Goal: Information Seeking & Learning: Learn about a topic

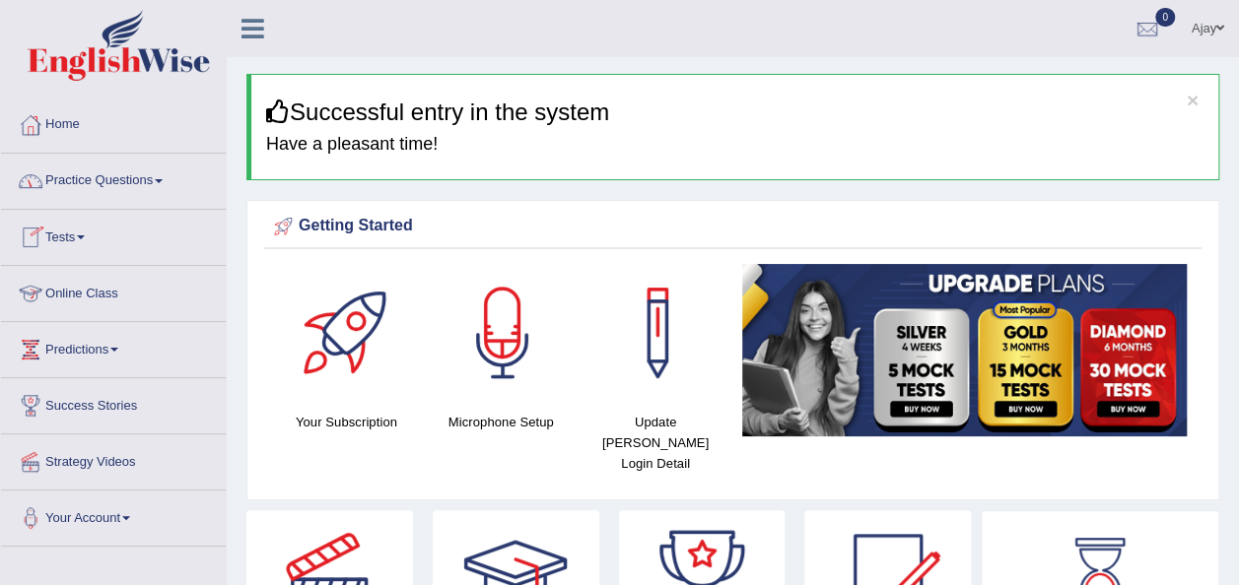
click at [98, 300] on link "Online Class" at bounding box center [113, 290] width 225 height 49
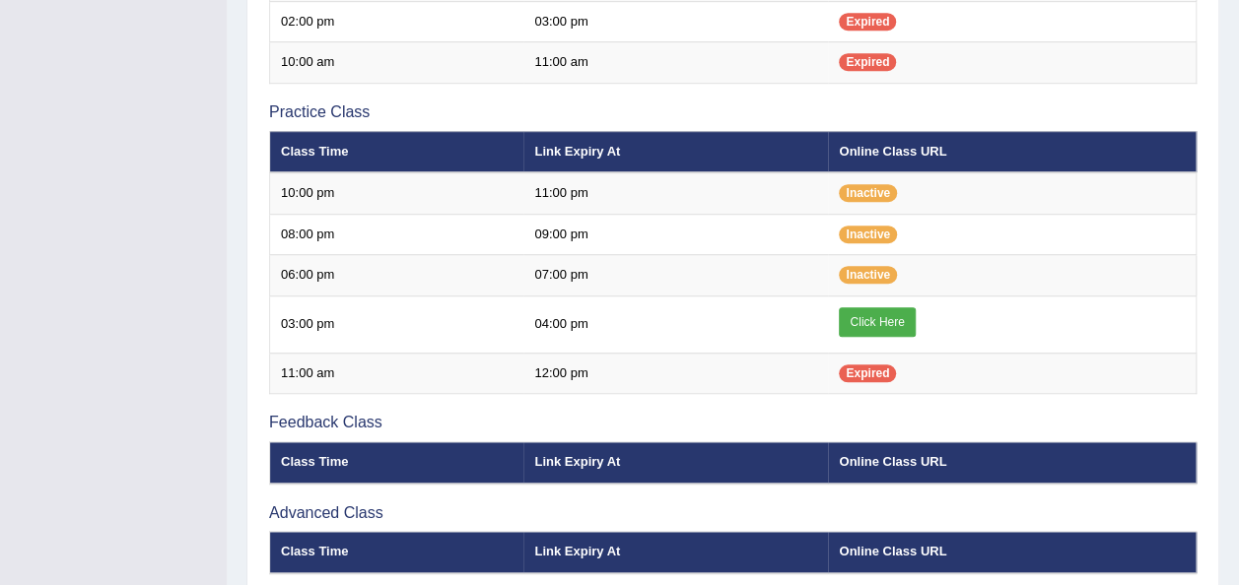
scroll to position [615, 0]
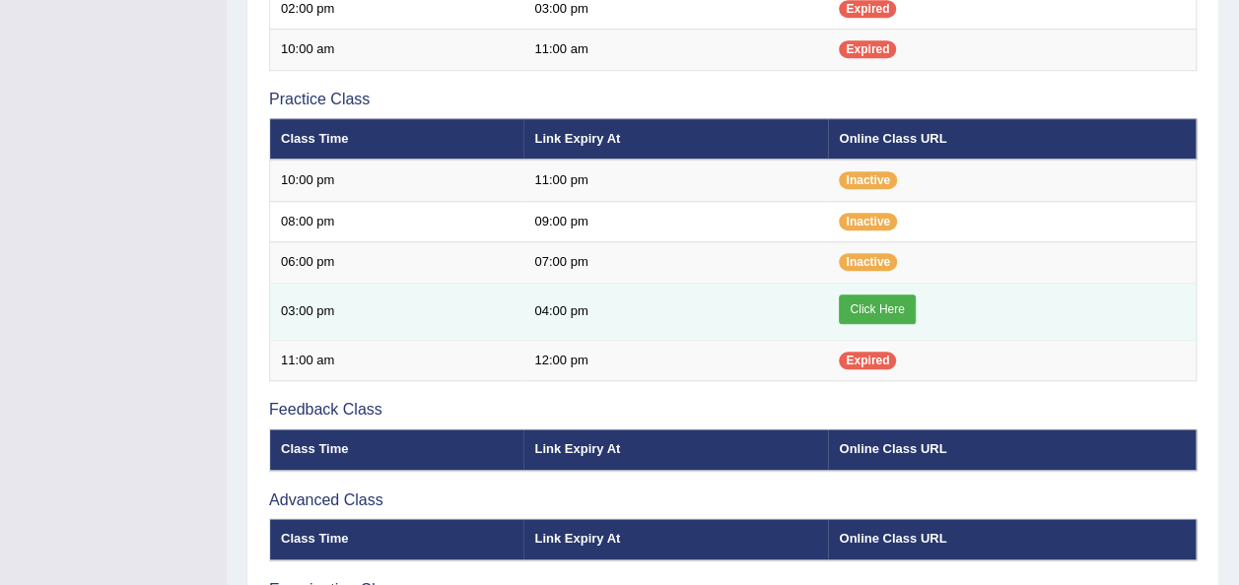
click at [883, 305] on link "Click Here" at bounding box center [877, 310] width 76 height 30
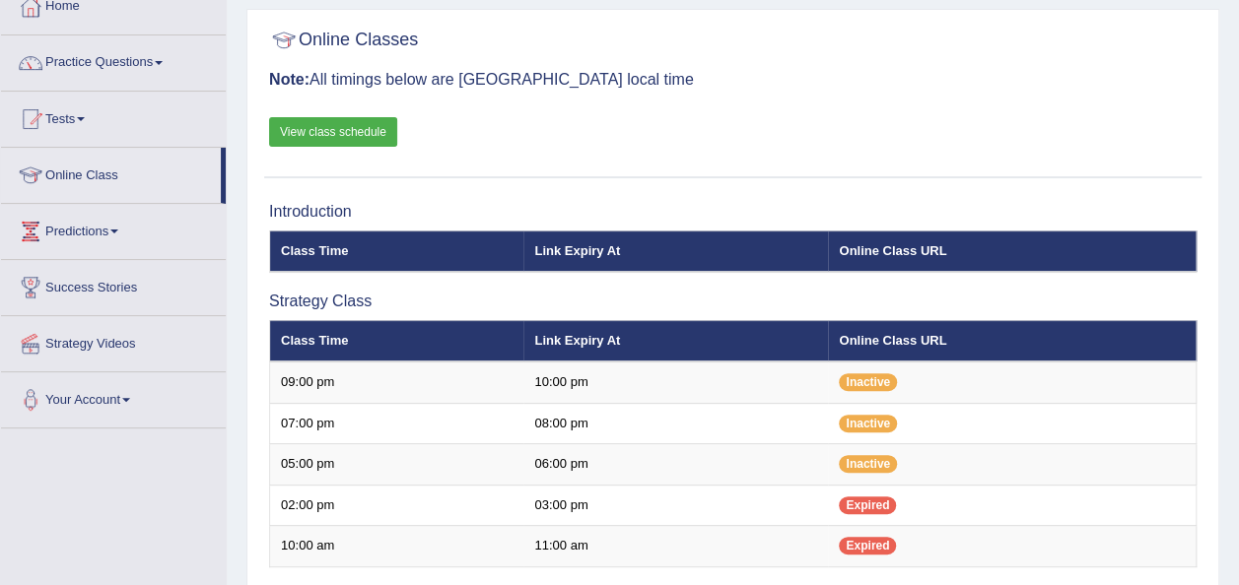
scroll to position [0, 0]
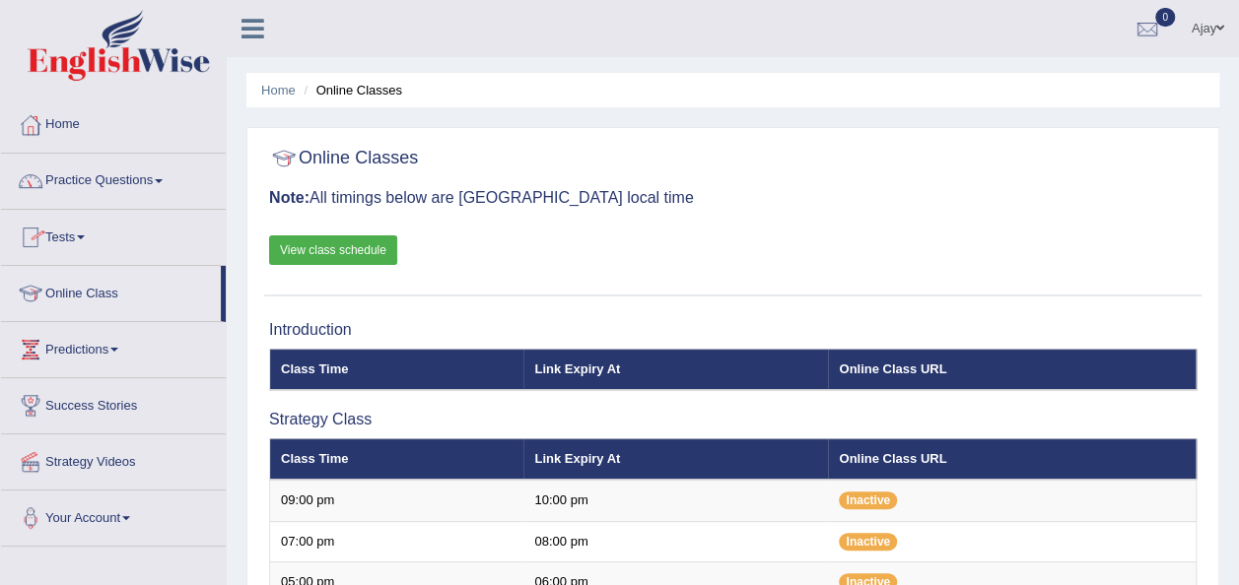
click at [158, 177] on link "Practice Questions" at bounding box center [113, 178] width 225 height 49
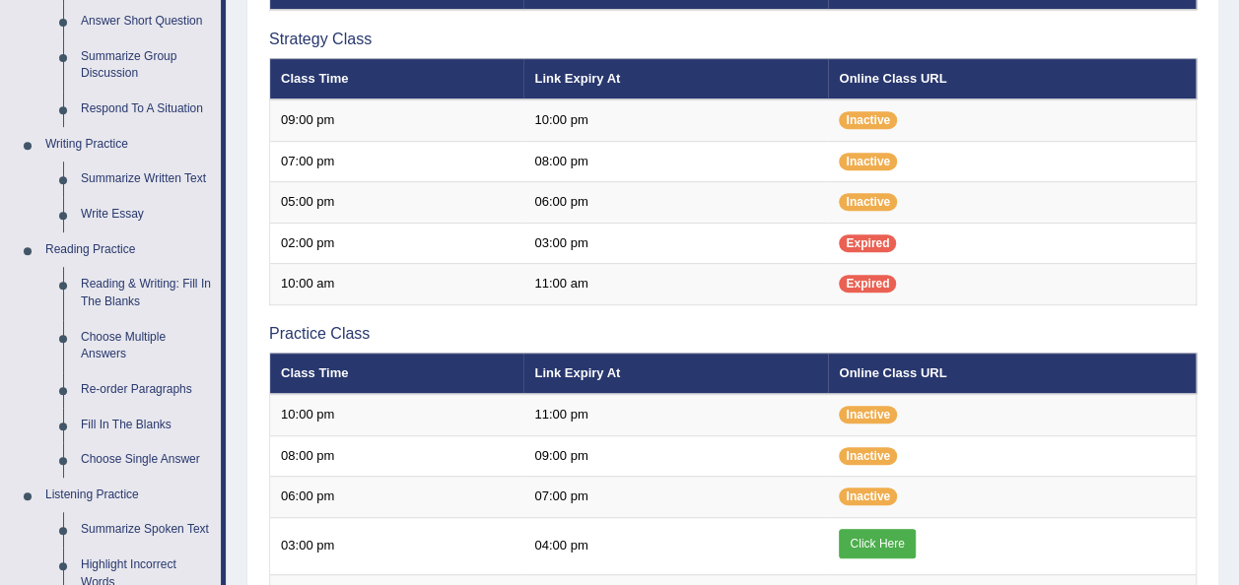
scroll to position [262, 0]
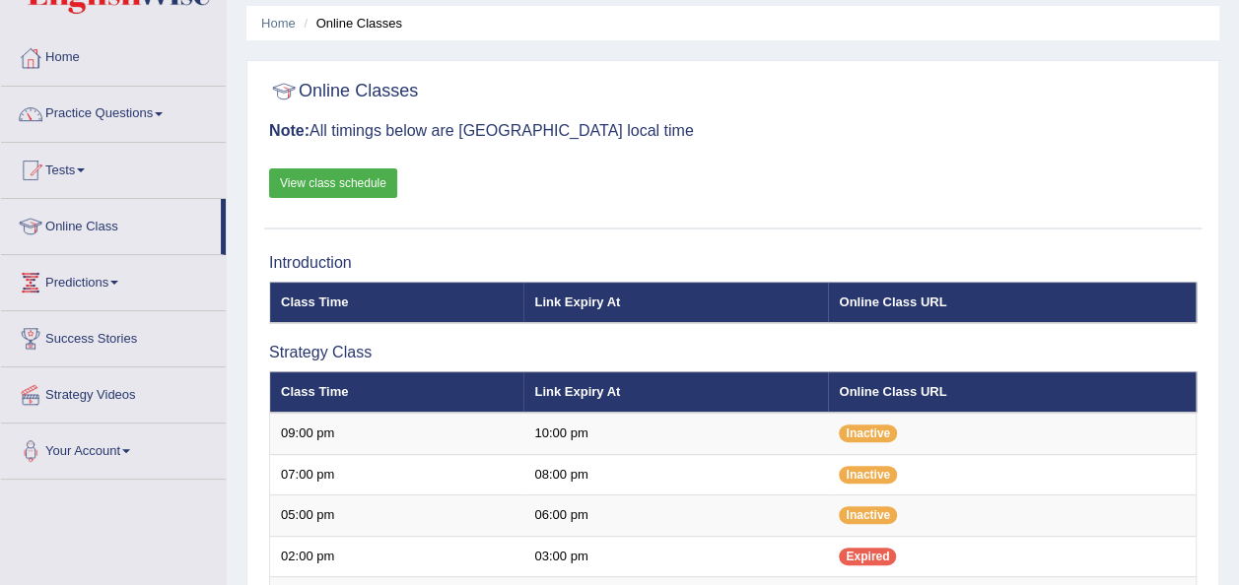
scroll to position [1, 0]
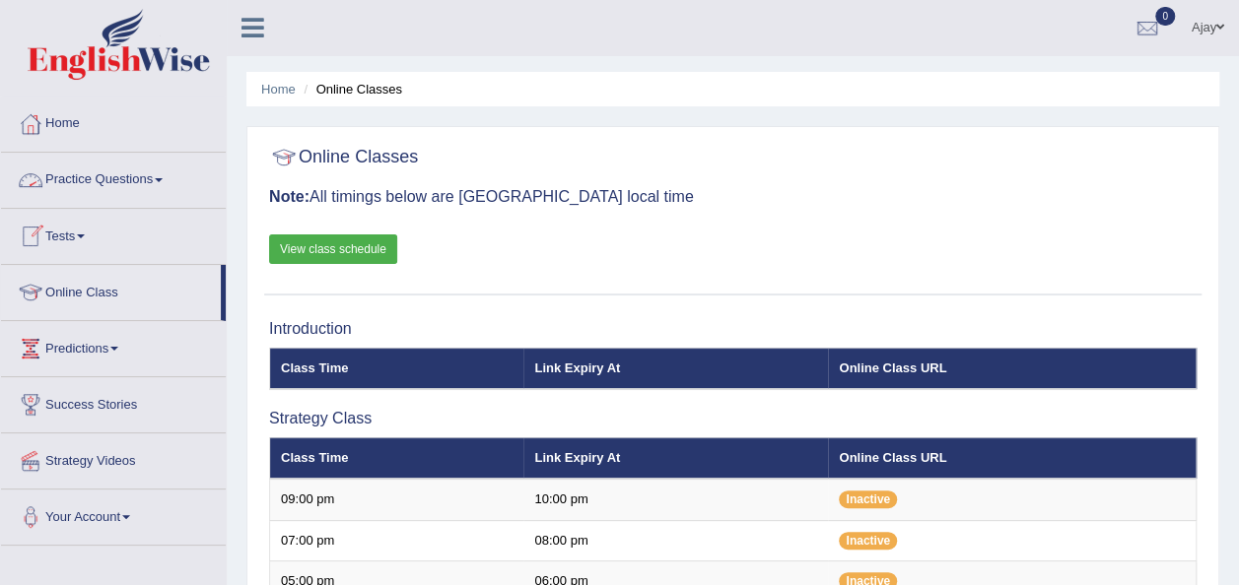
click at [114, 177] on link "Practice Questions" at bounding box center [113, 177] width 225 height 49
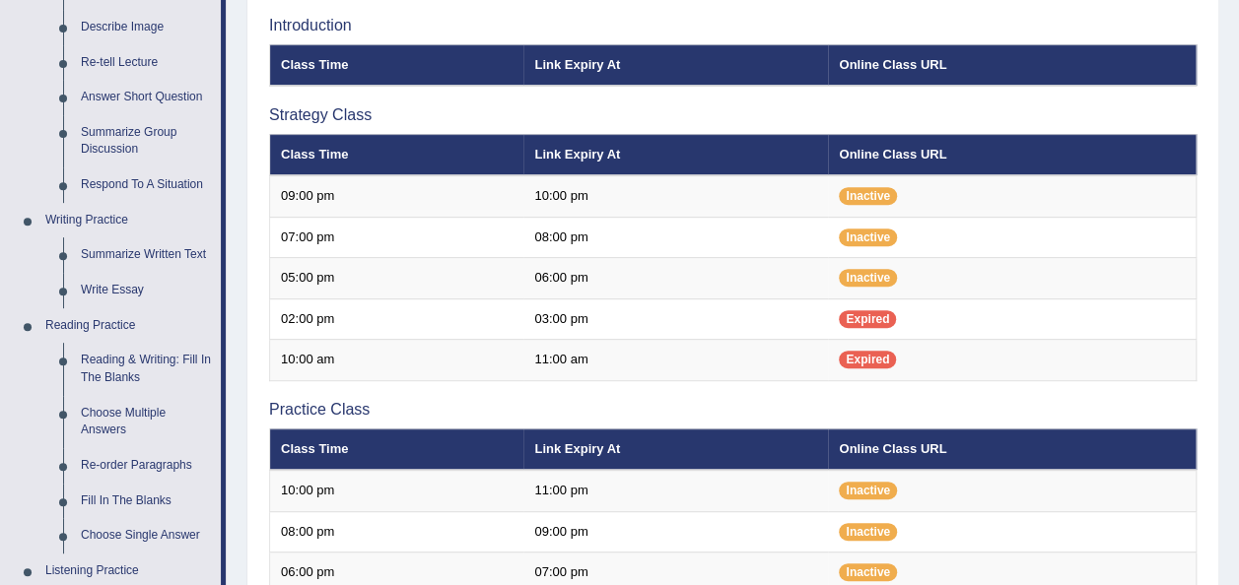
scroll to position [437, 0]
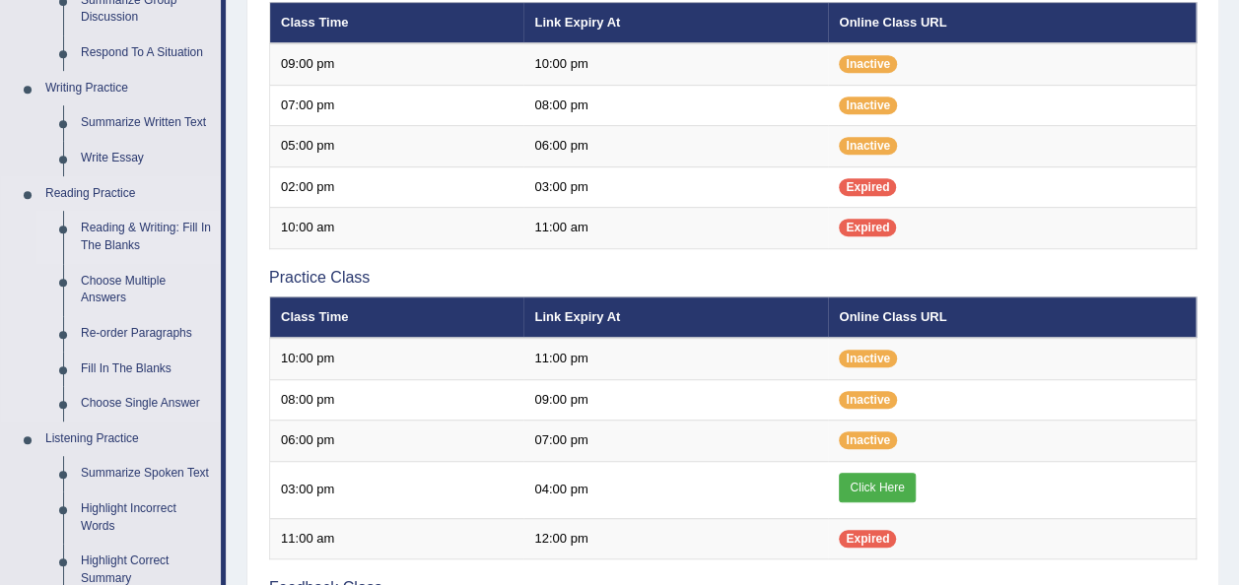
click at [120, 234] on link "Reading & Writing: Fill In The Blanks" at bounding box center [146, 237] width 149 height 52
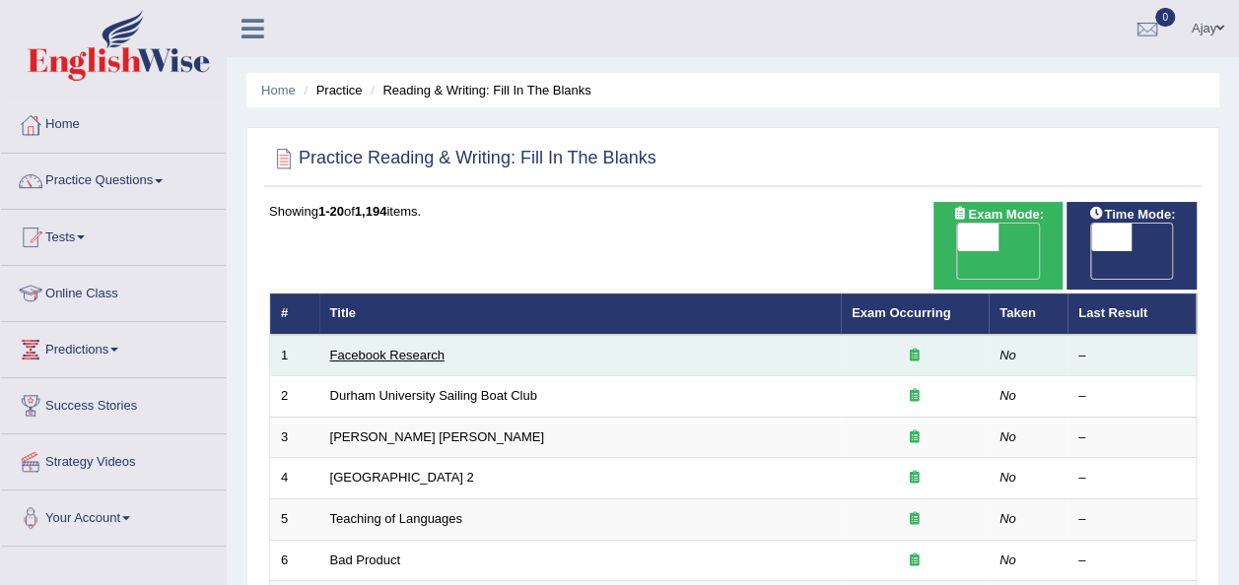
click at [376, 348] on link "Facebook Research" at bounding box center [387, 355] width 114 height 15
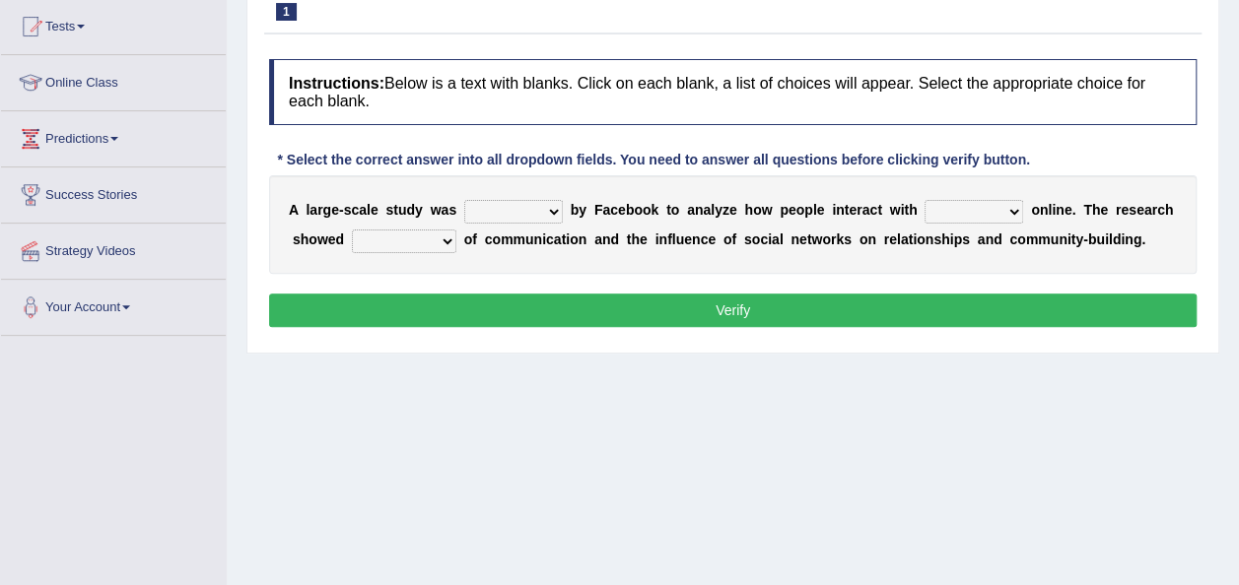
scroll to position [234, 0]
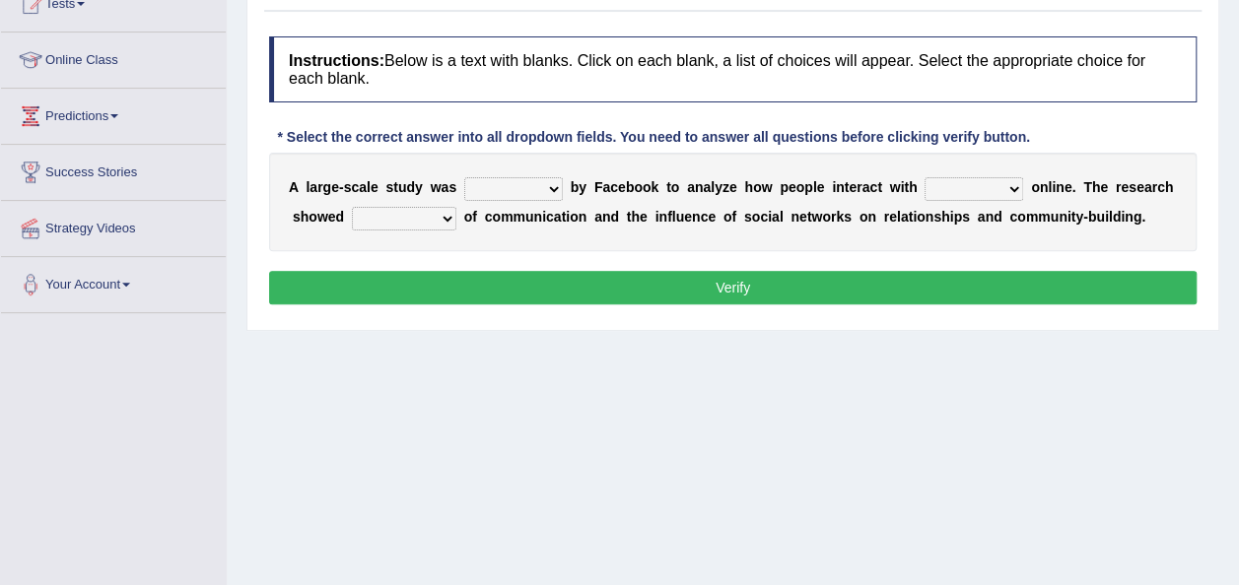
click at [540, 181] on select "surveyed had asked made" at bounding box center [513, 189] width 99 height 24
select select "made"
click at [464, 177] on select "surveyed had asked made" at bounding box center [513, 189] width 99 height 24
click at [981, 178] on select "together all each other another" at bounding box center [973, 189] width 99 height 24
select select "each other"
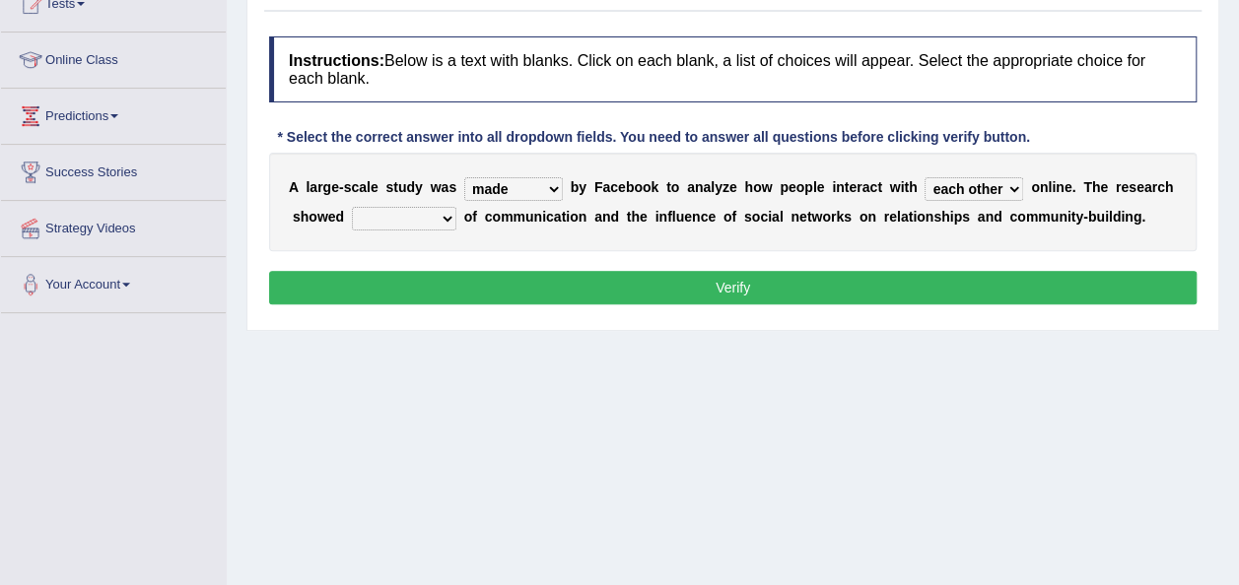
click at [924, 177] on select "together all each other another" at bounding box center [973, 189] width 99 height 24
click at [438, 217] on select "advantages standards fellowships patterns" at bounding box center [404, 219] width 104 height 24
select select "advantages"
click at [352, 207] on select "advantages standards fellowships patterns" at bounding box center [404, 219] width 104 height 24
click at [434, 290] on button "Verify" at bounding box center [732, 288] width 927 height 34
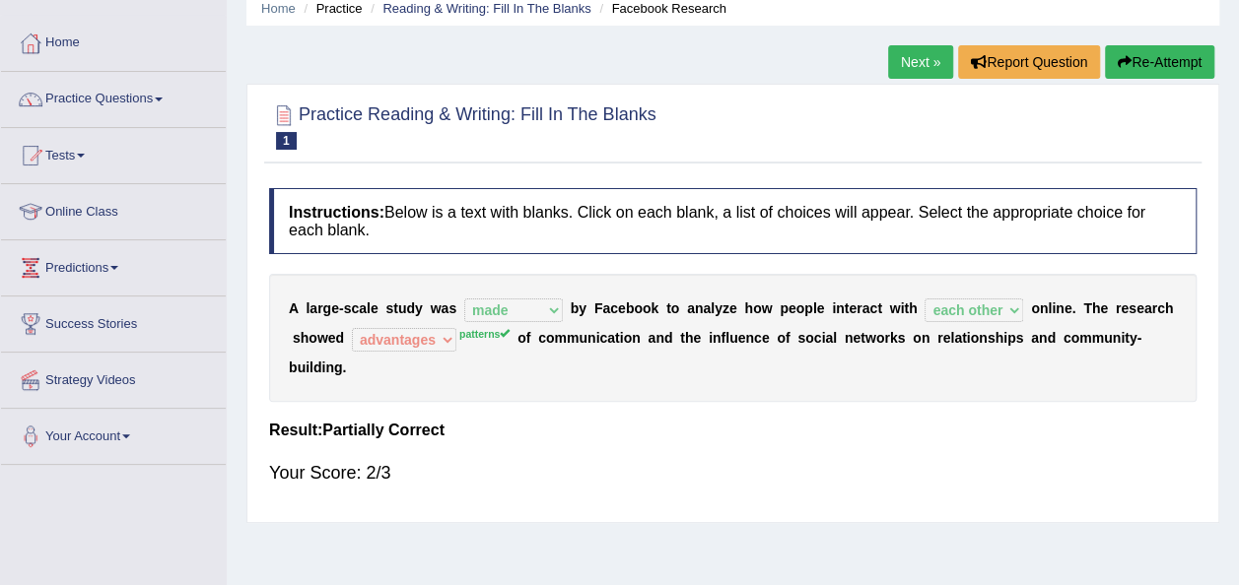
scroll to position [71, 0]
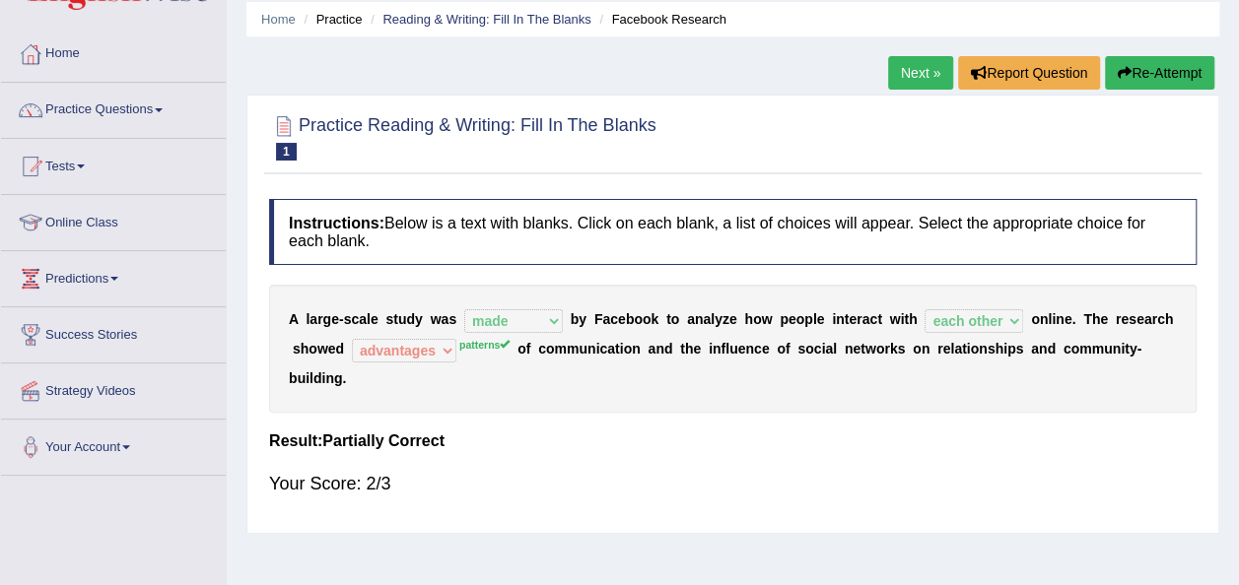
click at [902, 76] on link "Next »" at bounding box center [920, 73] width 65 height 34
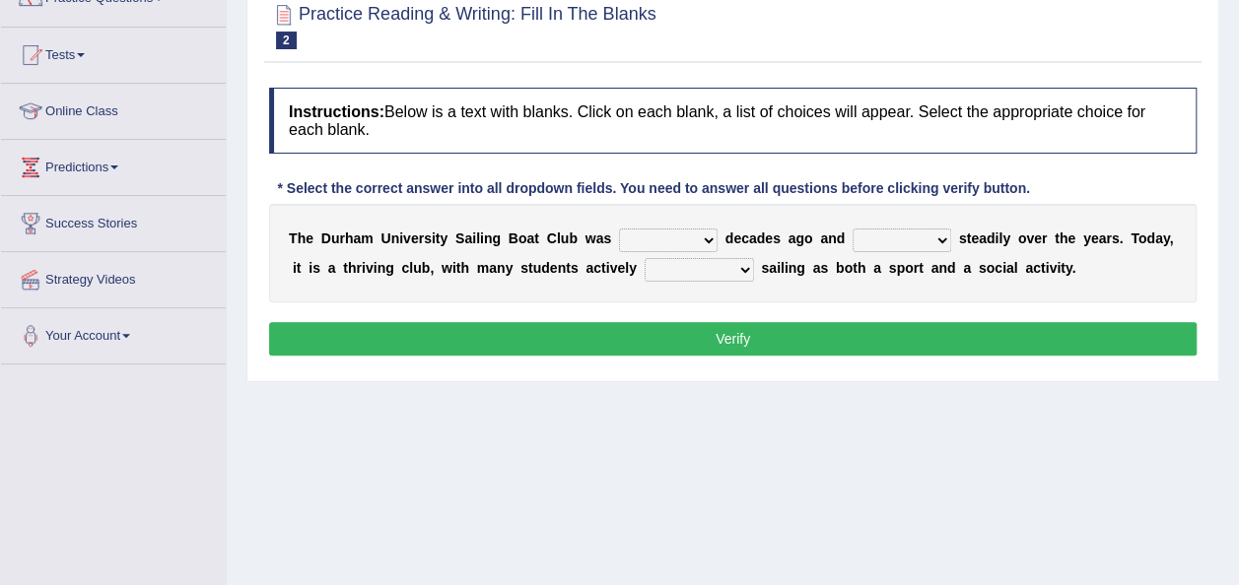
scroll to position [203, 0]
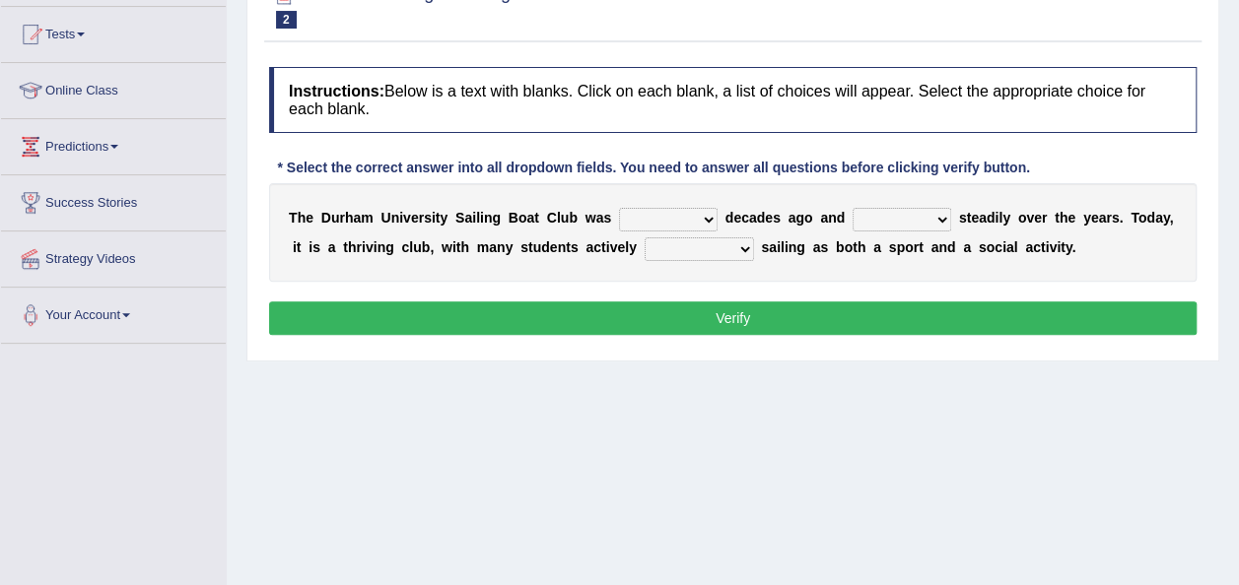
click at [676, 213] on select "found fund founded find" at bounding box center [668, 220] width 99 height 24
click at [619, 208] on select "found fund founded find" at bounding box center [668, 220] width 99 height 24
click at [683, 208] on select "found fund founded find" at bounding box center [668, 220] width 99 height 24
select select "founded"
click at [619, 208] on select "found fund founded find" at bounding box center [668, 220] width 99 height 24
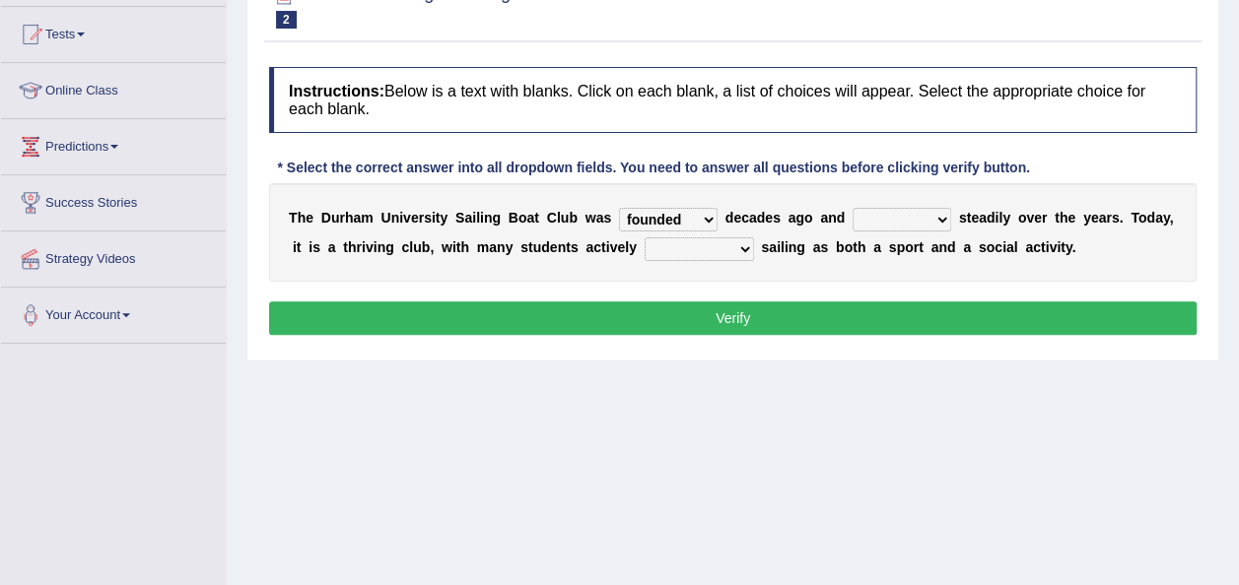
click at [909, 211] on select "grow growing has grown grown" at bounding box center [901, 220] width 99 height 24
select select "has grown"
click at [852, 208] on select "grow growing has grown grown" at bounding box center [901, 220] width 99 height 24
click at [662, 243] on select "enjoy enjoyed are enjoying enjoying" at bounding box center [698, 249] width 109 height 24
select select "enjoying"
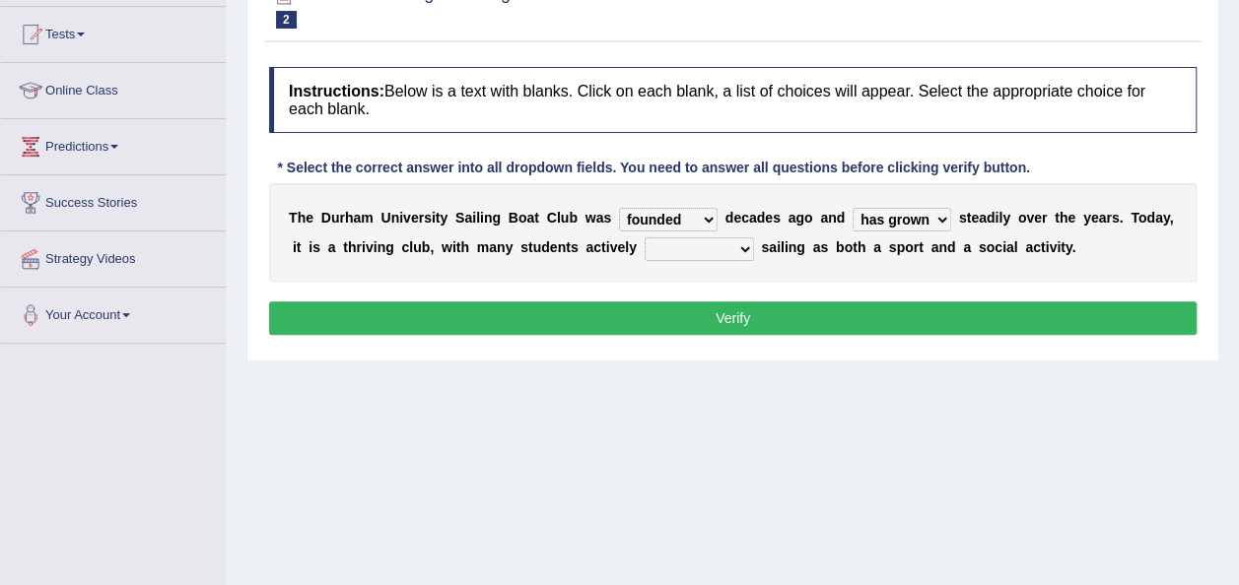
click at [644, 237] on select "enjoy enjoyed are enjoying enjoying" at bounding box center [698, 249] width 109 height 24
click at [631, 373] on div "Home Practice Reading & Writing: Fill In The Blanks Durham University Sailing B…" at bounding box center [733, 289] width 1012 height 985
click at [649, 307] on button "Verify" at bounding box center [732, 319] width 927 height 34
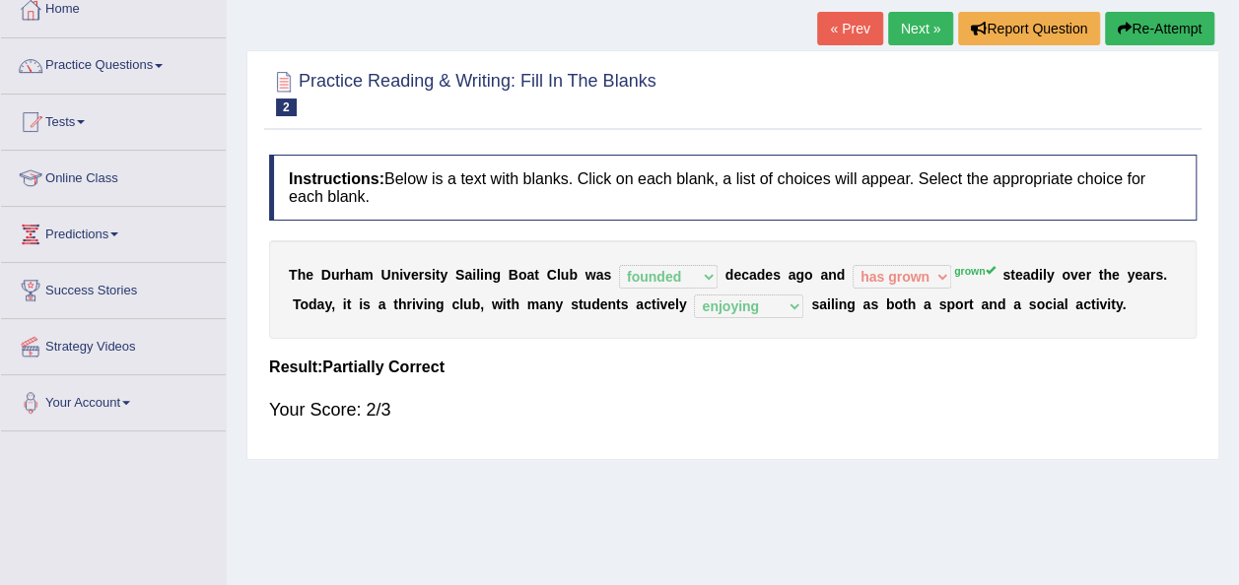
scroll to position [105, 0]
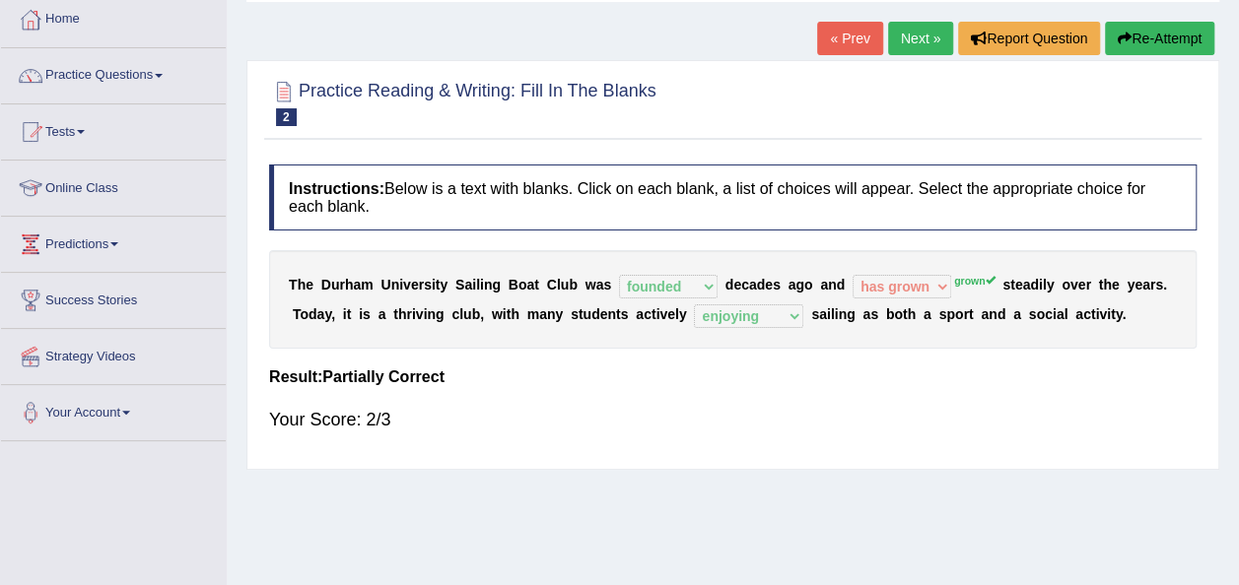
click at [912, 49] on link "Next »" at bounding box center [920, 39] width 65 height 34
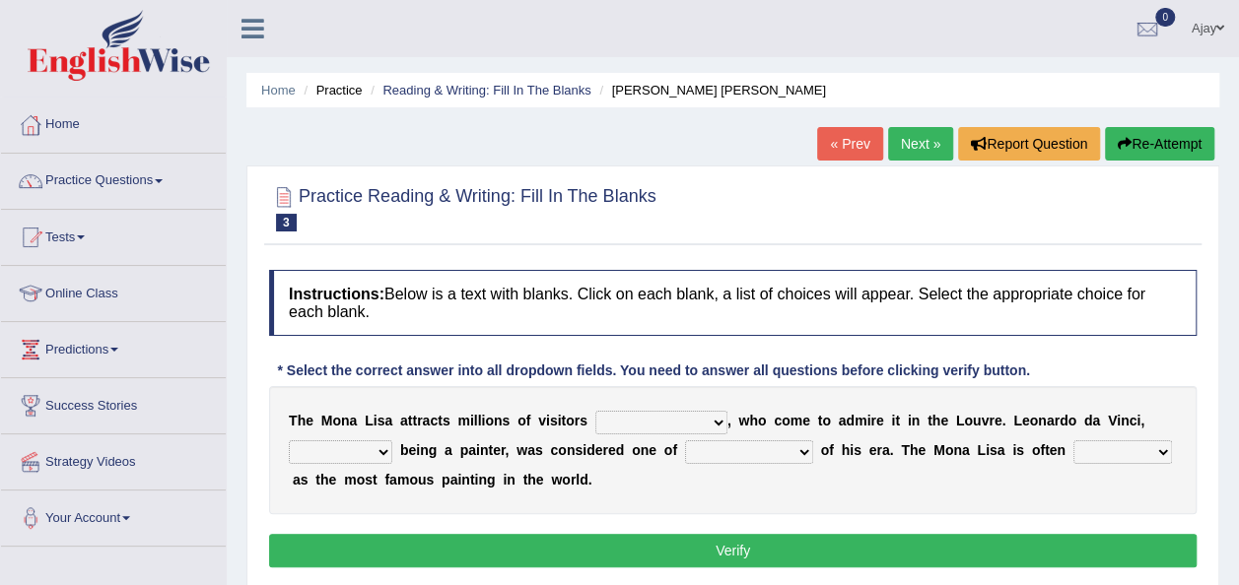
click at [687, 418] on select "around the year the all year all year round per year" at bounding box center [661, 423] width 132 height 24
select select "around the year"
click at [595, 411] on select "around the year the all year all year round per year" at bounding box center [661, 423] width 132 height 24
click at [374, 452] on select "rather than as much as as well as as long as" at bounding box center [340, 452] width 103 height 24
select select "rather than"
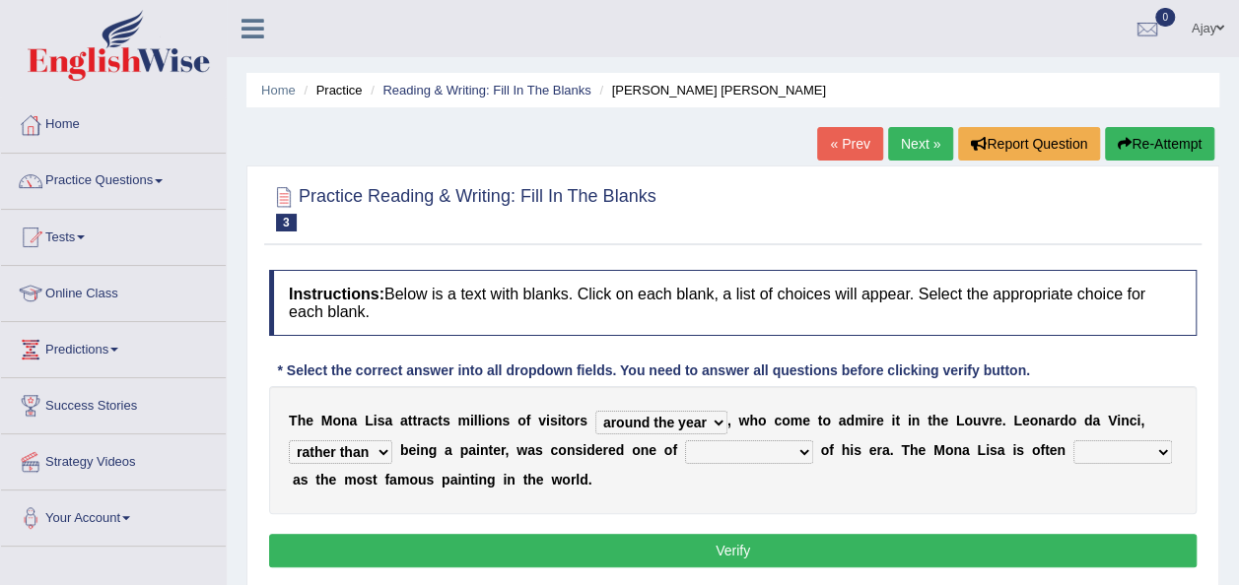
click at [289, 440] on select "rather than as much as as well as as long as" at bounding box center [340, 452] width 103 height 24
click at [349, 508] on div "T h e M o n a L i s a a t t r a c t s m i l l i o n s o f v i s i t o r s aroun…" at bounding box center [732, 450] width 927 height 128
click at [779, 444] on select "better artists artist the better artist the best artists" at bounding box center [749, 452] width 128 height 24
select select "the best artists"
click at [685, 440] on select "better artists artist the better artist the best artists" at bounding box center [749, 452] width 128 height 24
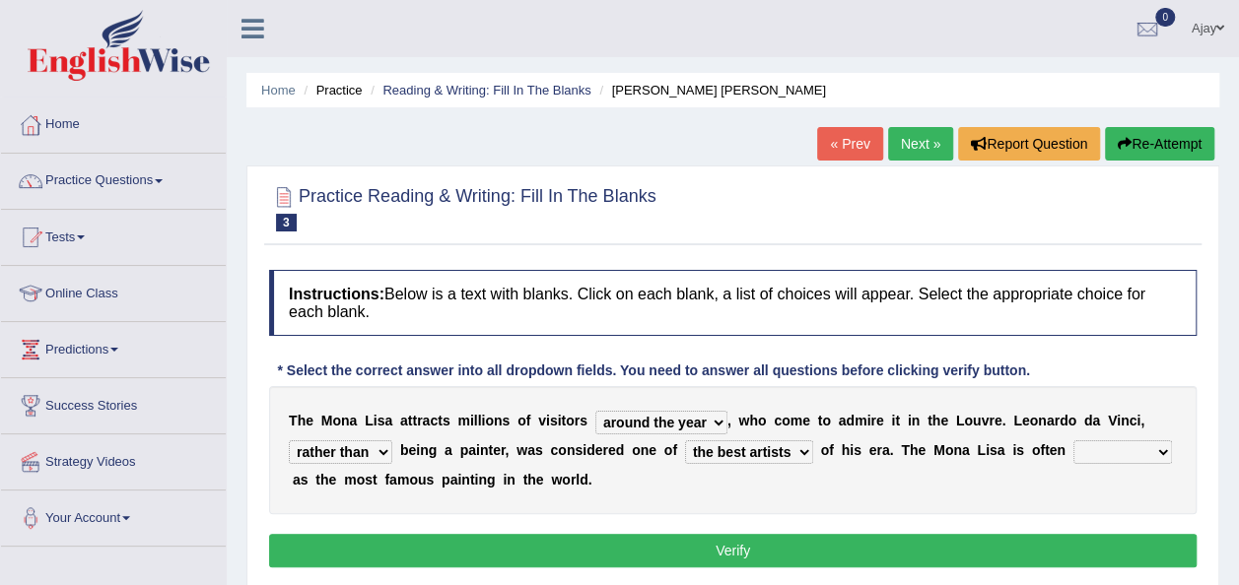
click at [1116, 451] on select "classified suggested predicted described" at bounding box center [1122, 452] width 99 height 24
select select "predicted"
click at [1073, 440] on select "classified suggested predicted described" at bounding box center [1122, 452] width 99 height 24
click at [1070, 550] on button "Verify" at bounding box center [732, 551] width 927 height 34
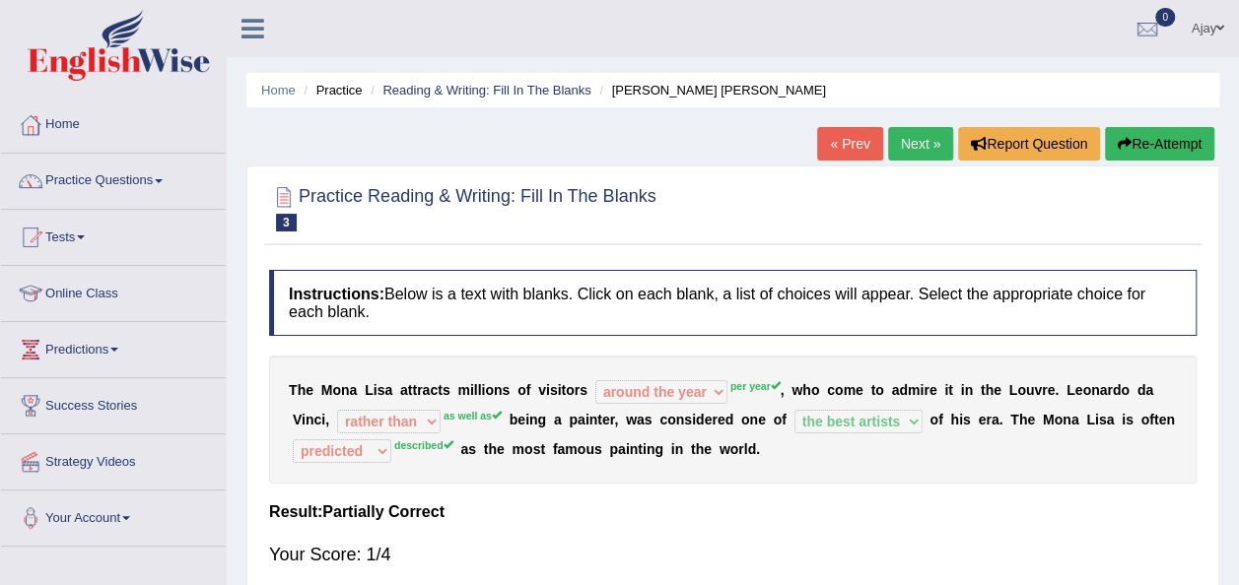
click at [911, 146] on link "Next »" at bounding box center [920, 144] width 65 height 34
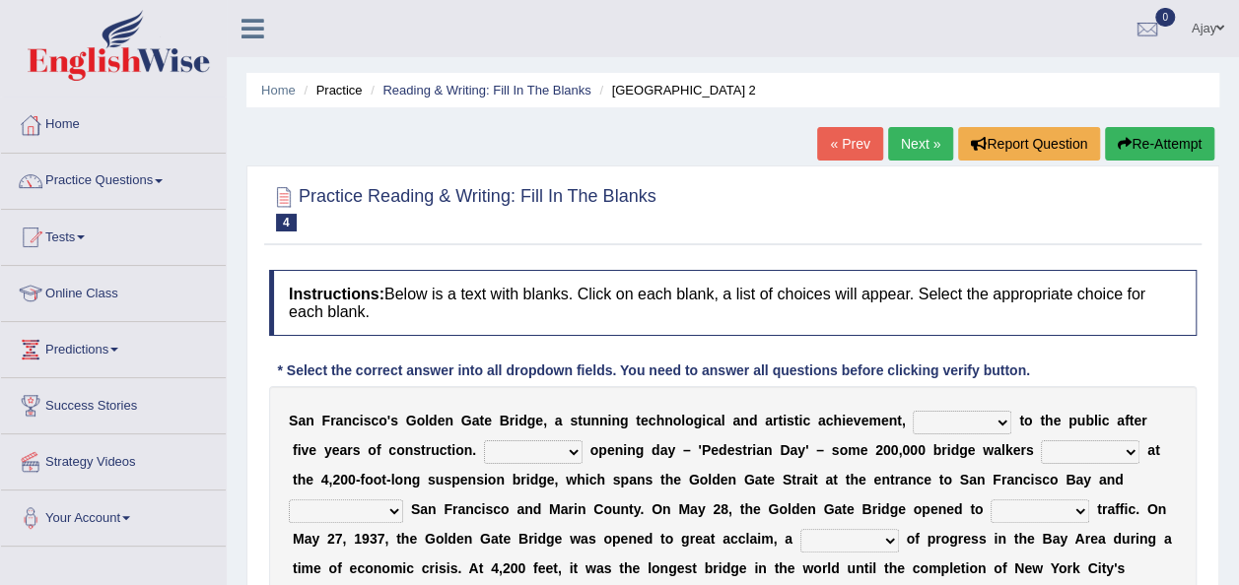
scroll to position [148, 0]
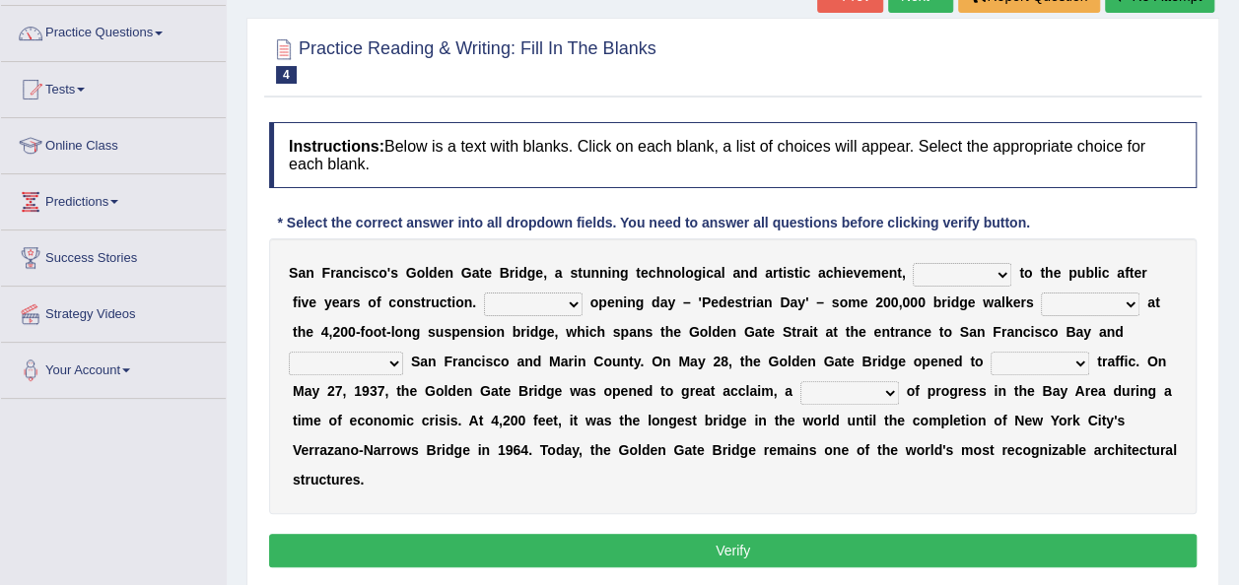
click at [960, 270] on select "opens closes appears equals" at bounding box center [962, 275] width 99 height 24
select select "opens"
click at [913, 263] on select "opens closes appears equals" at bounding box center [962, 275] width 99 height 24
click at [1041, 301] on select "stationed looked marveled laughed" at bounding box center [1090, 305] width 99 height 24
click at [484, 303] on select "On During Since When" at bounding box center [533, 305] width 99 height 24
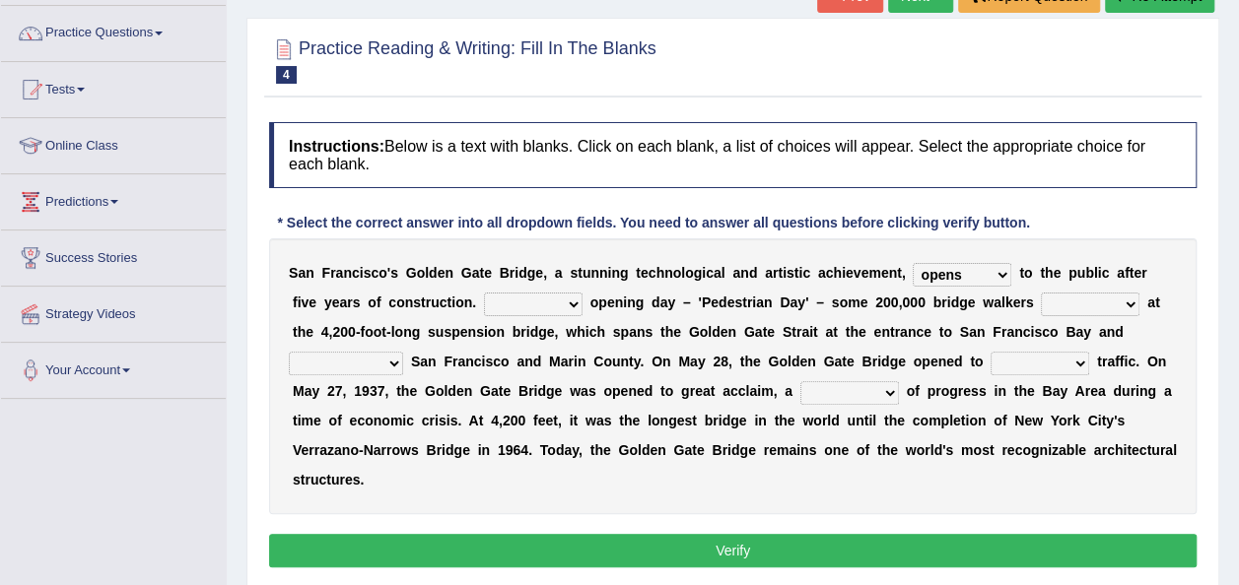
select select "On"
click at [484, 293] on select "On During Since When" at bounding box center [533, 305] width 99 height 24
click at [1234, 408] on div "Home Practice Reading & Writing: Fill In The Blanks [GEOGRAPHIC_DATA] 2 « Prev …" at bounding box center [733, 344] width 1012 height 985
click at [1041, 304] on select "stationed looked marveled laughed" at bounding box center [1090, 305] width 99 height 24
click at [1041, 297] on select "stationed looked marveled laughed" at bounding box center [1090, 305] width 99 height 24
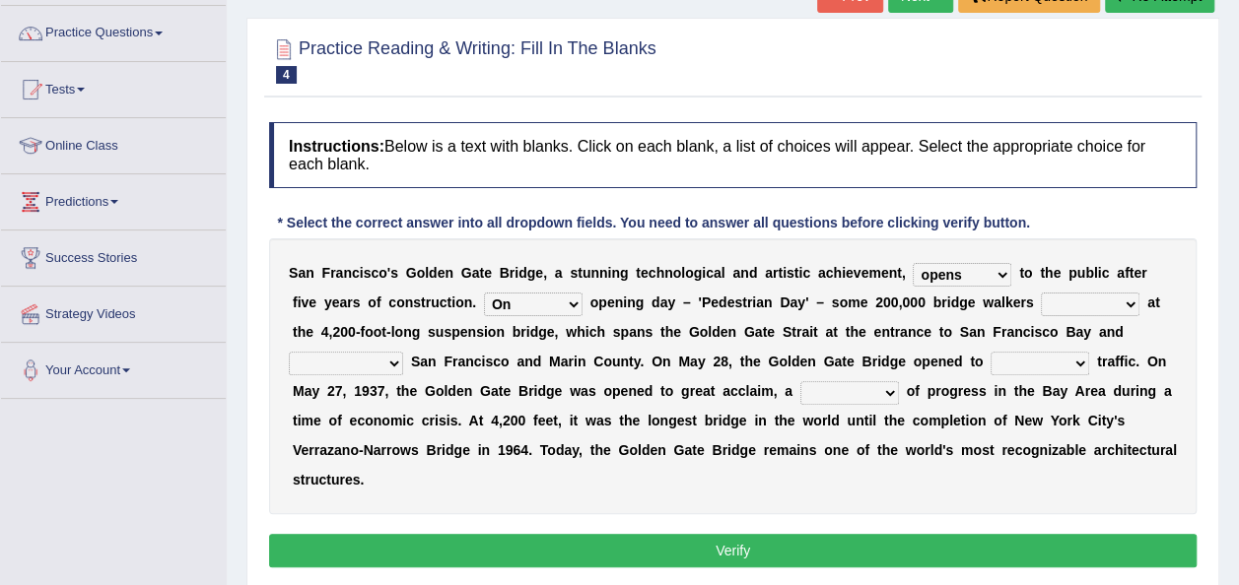
select select "marveled"
click at [1041, 293] on select "stationed looked marveled laughed" at bounding box center [1090, 305] width 99 height 24
click at [411, 354] on b at bounding box center [407, 362] width 8 height 16
click at [403, 352] on select "separates connects channels differentiates" at bounding box center [346, 364] width 114 height 24
select select "channels"
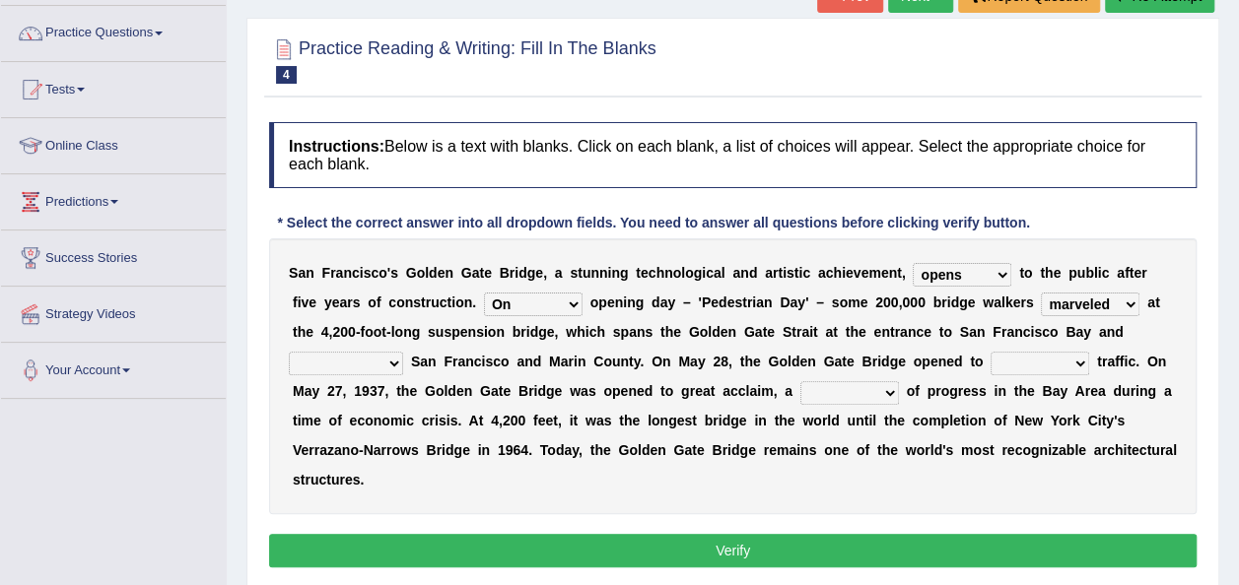
click at [403, 352] on select "separates connects channels differentiates" at bounding box center [346, 364] width 114 height 24
click at [990, 352] on select "aquatic vehicular airborne watertight" at bounding box center [1039, 364] width 99 height 24
select select "aquatic"
click at [990, 352] on select "aquatic vehicular airborne watertight" at bounding box center [1039, 364] width 99 height 24
drag, startPoint x: 674, startPoint y: 371, endPoint x: 683, endPoint y: 388, distance: 19.8
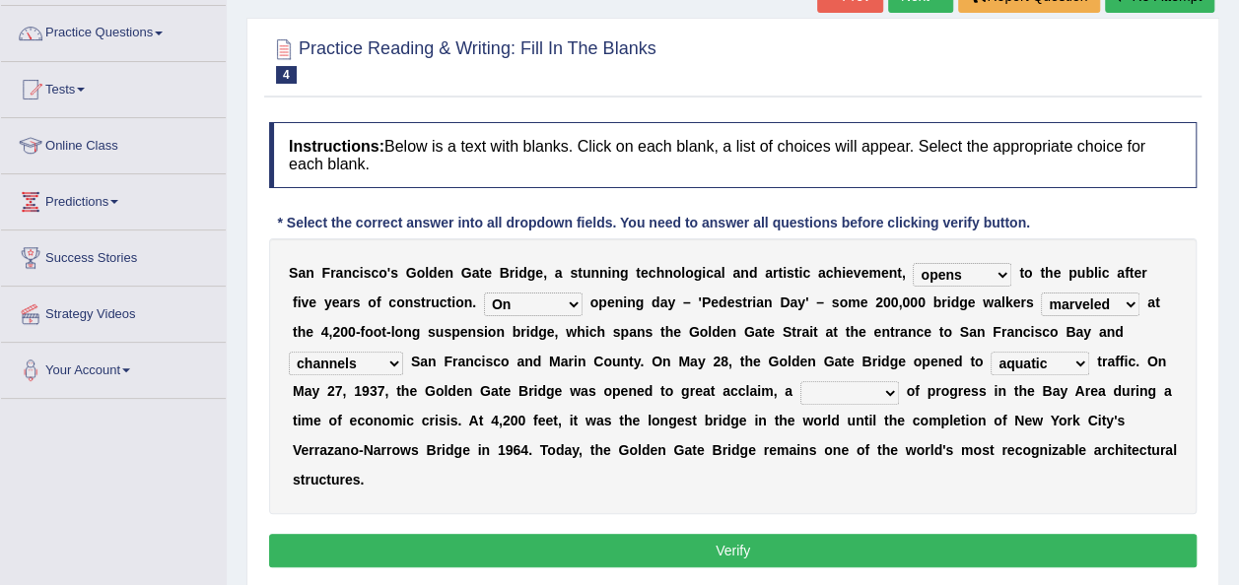
click at [683, 388] on div "S a n F r a n c i s c o ' [PERSON_NAME] G a t e B r i d g e , a s t u n n i n g…" at bounding box center [732, 376] width 927 height 276
click at [800, 388] on select "denial symbol technique yield" at bounding box center [849, 393] width 99 height 24
select select "denial"
click at [800, 381] on select "denial symbol technique yield" at bounding box center [849, 393] width 99 height 24
click at [649, 534] on button "Verify" at bounding box center [732, 551] width 927 height 34
